Goal: Navigation & Orientation: Find specific page/section

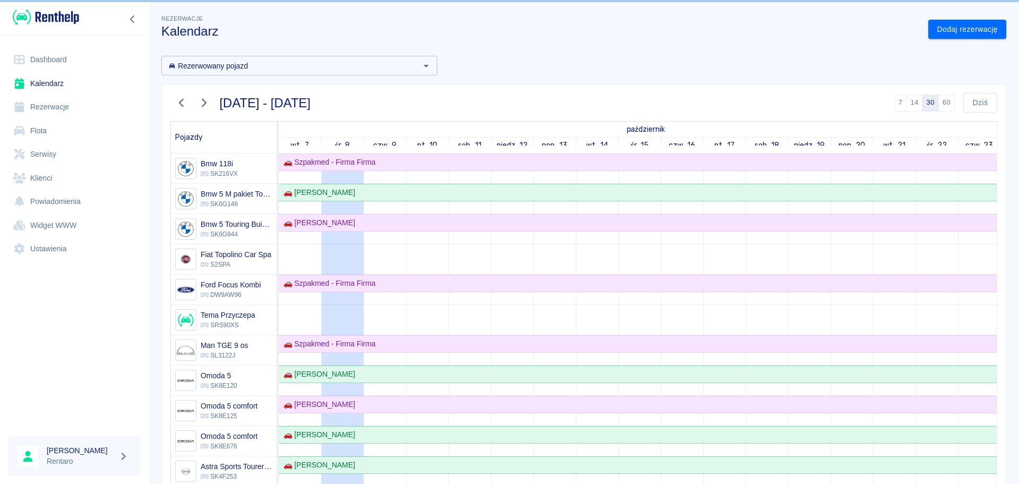
scroll to position [595, 0]
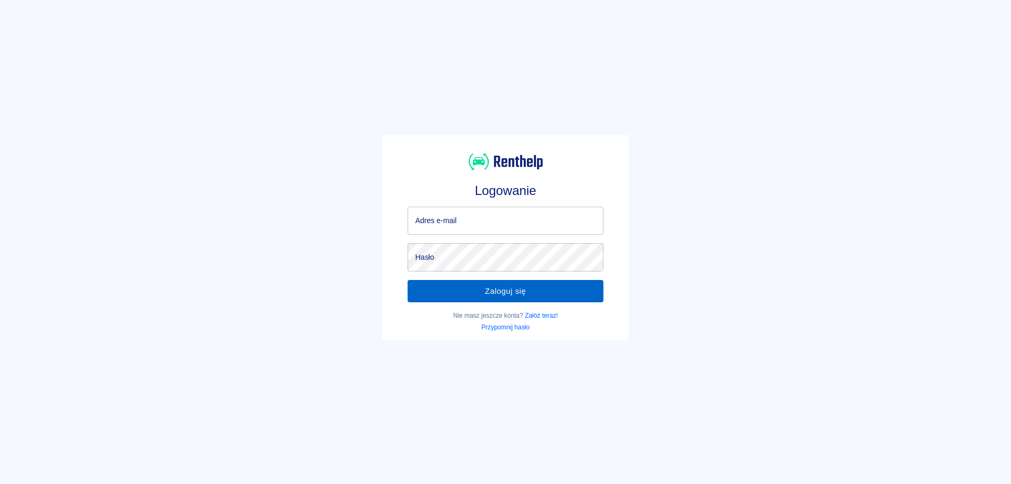
type input "[EMAIL_ADDRESS][DOMAIN_NAME]"
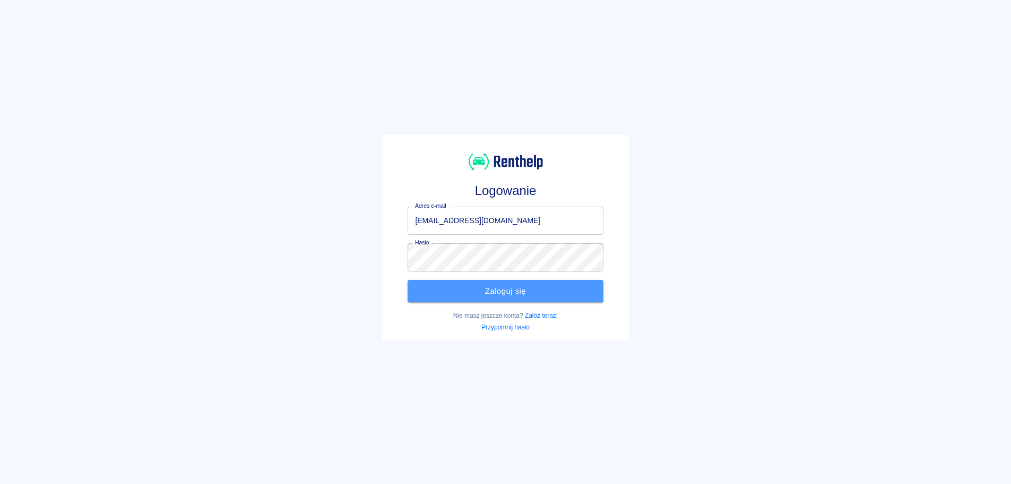
click at [471, 292] on button "Zaloguj się" at bounding box center [505, 291] width 195 height 22
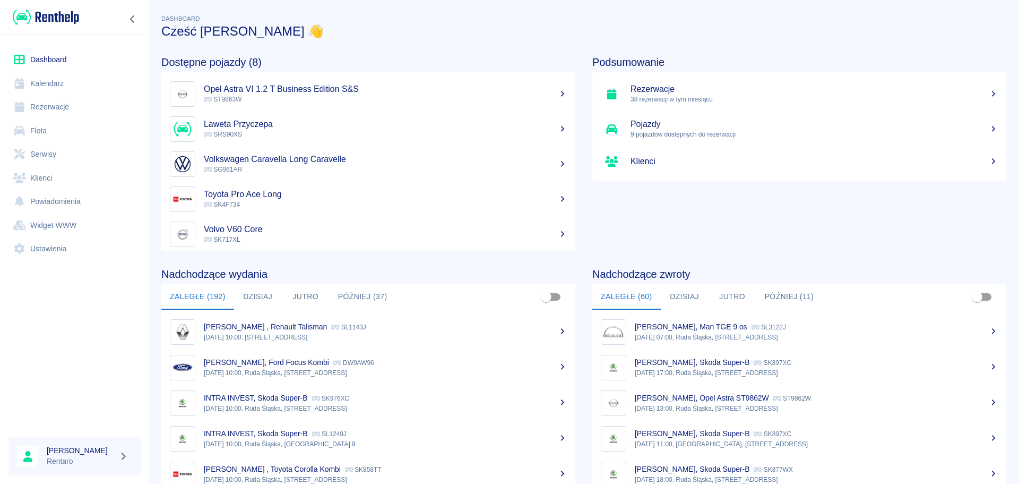
click at [691, 304] on button "Dzisiaj" at bounding box center [685, 296] width 48 height 25
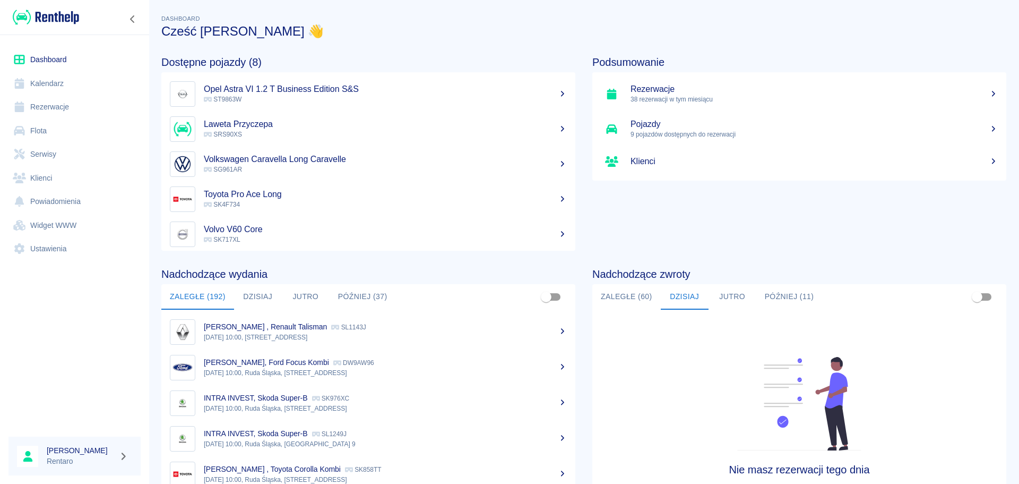
click at [734, 296] on button "Jutro" at bounding box center [733, 296] width 48 height 25
